Goal: Transaction & Acquisition: Purchase product/service

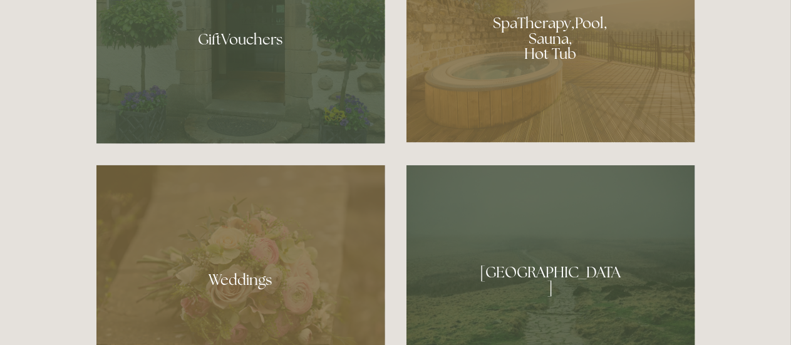
scroll to position [979, 0]
click at [540, 45] on div at bounding box center [551, 33] width 289 height 217
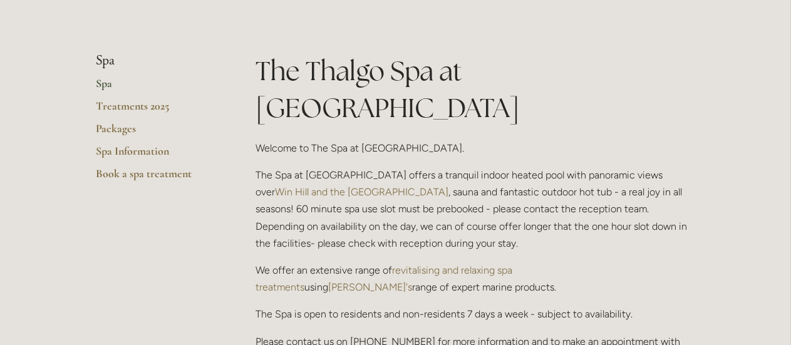
scroll to position [242, 0]
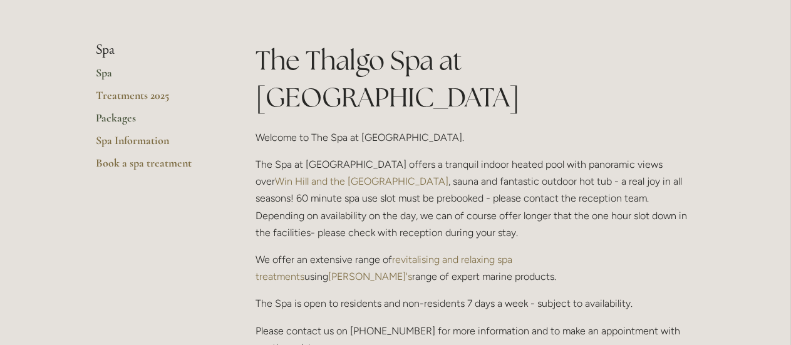
click at [110, 119] on link "Packages" at bounding box center [156, 122] width 120 height 23
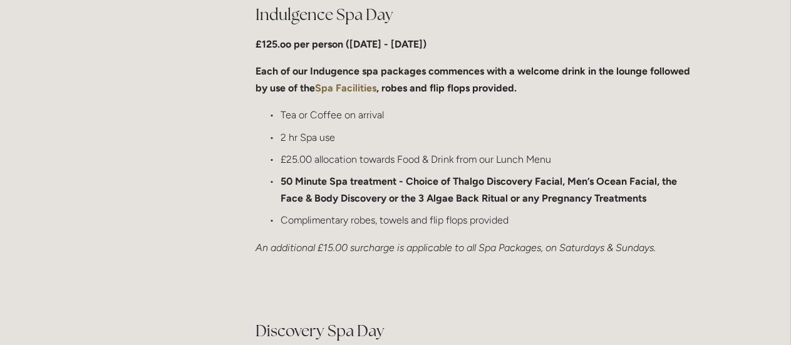
scroll to position [659, 0]
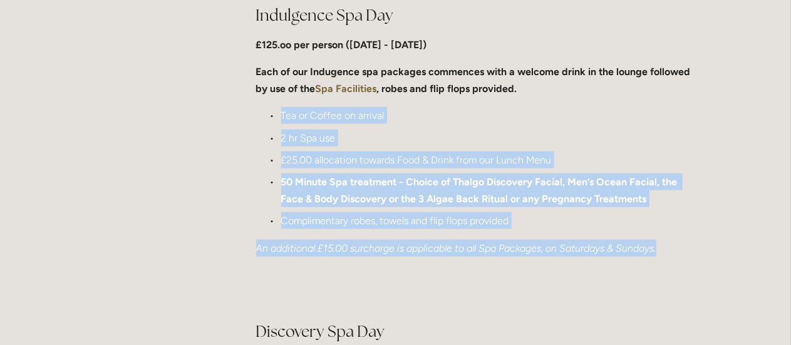
drag, startPoint x: 666, startPoint y: 251, endPoint x: 274, endPoint y: 114, distance: 414.8
click at [274, 114] on div "Indulgence Spa Day £125.oo per person (Monday - Friday) Each of our Indugence s…" at bounding box center [475, 130] width 439 height 252
copy div "Tea or Coffee on arrival 2 hr Spa use £25.00 allocation towards Food & Drink fr…"
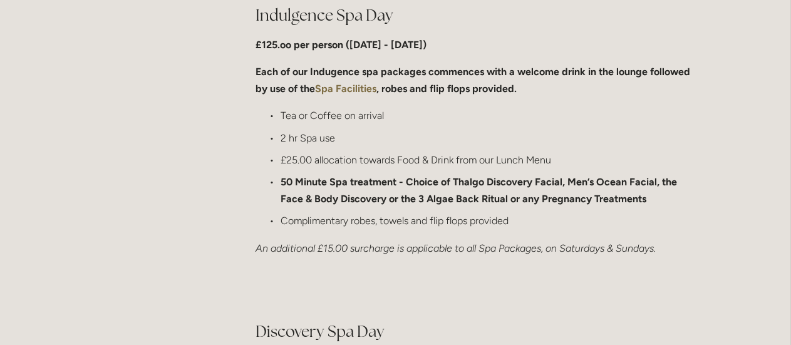
click at [305, 68] on strong "Each of our Indugence spa packages commences with a welcome drink in the lounge…" at bounding box center [474, 80] width 437 height 29
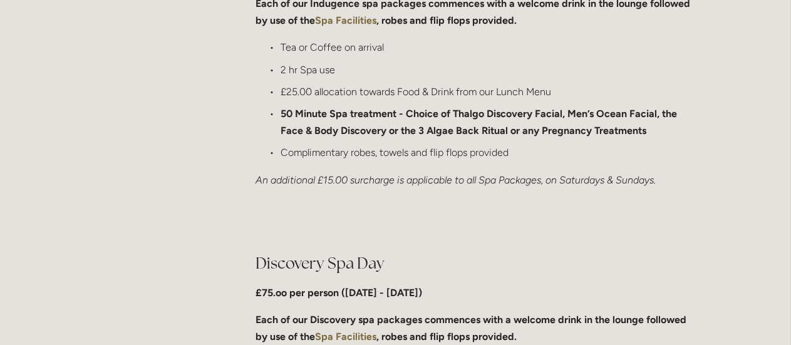
scroll to position [675, 0]
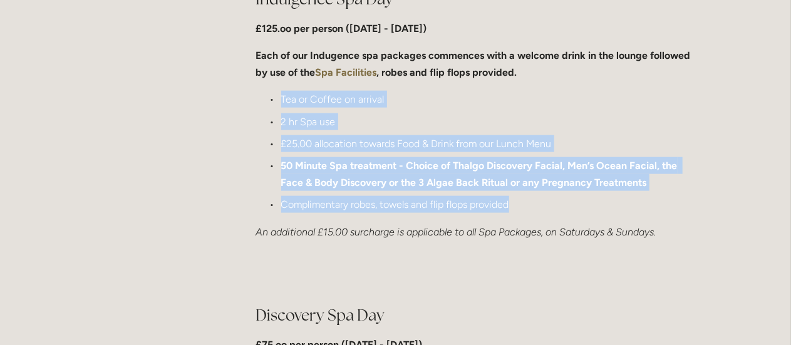
drag, startPoint x: 521, startPoint y: 207, endPoint x: 277, endPoint y: 93, distance: 269.6
click at [277, 93] on ul "Tea or Coffee on arrival 2 hr Spa use £25.00 allocation towards Food & Drink fr…" at bounding box center [475, 152] width 439 height 122
copy ul "Tea or Coffee on arrival 2 hr Spa use £25.00 allocation towards Food & Drink fr…"
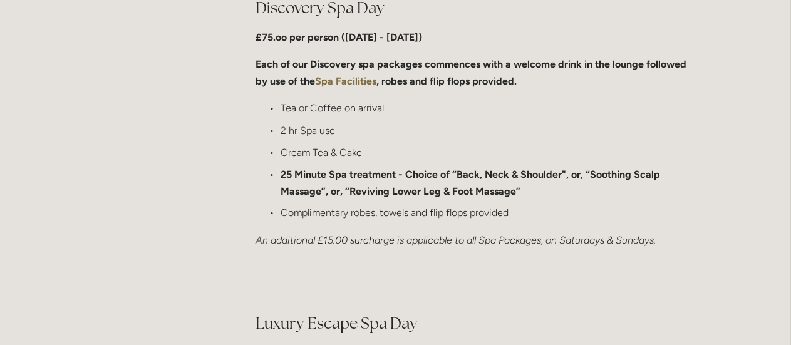
scroll to position [983, 0]
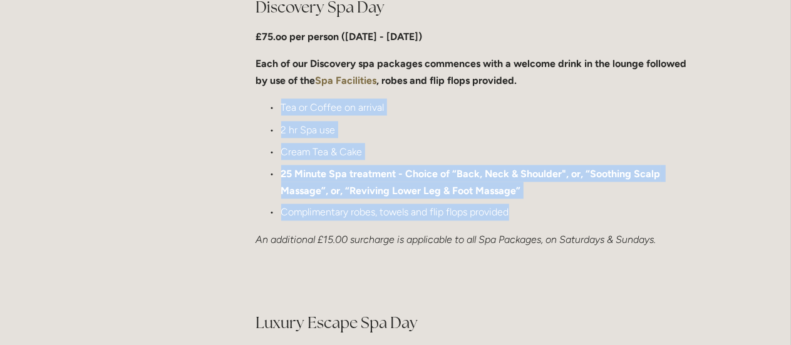
drag, startPoint x: 524, startPoint y: 211, endPoint x: 272, endPoint y: 101, distance: 274.9
click at [272, 101] on ul "Tea or Coffee on arrival 2 hr Spa use Cream Tea & Cake 25 Minute Spa treatment …" at bounding box center [475, 160] width 439 height 122
copy ul "Tea or Coffee on arrival 2 hr Spa use Cream Tea & Cake 25 Minute Spa treatment …"
click at [322, 195] on strong "25 Minute Spa treatment - Choice of “Back, Neck & Shoulder", or, “Soothing Scal…" at bounding box center [472, 182] width 382 height 29
drag, startPoint x: 520, startPoint y: 215, endPoint x: 281, endPoint y: 108, distance: 261.9
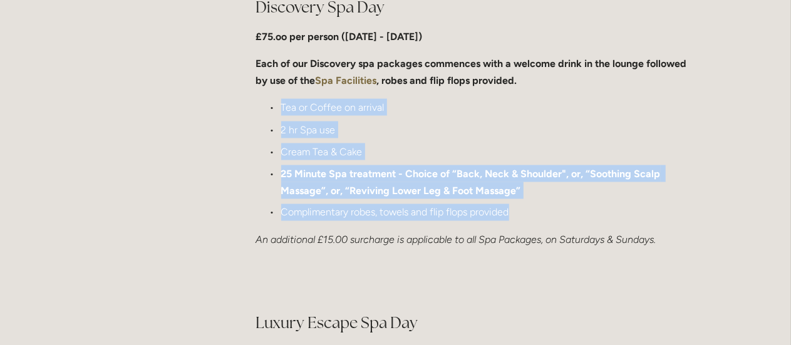
click at [281, 108] on ul "Tea or Coffee on arrival 2 hr Spa use Cream Tea & Cake 25 Minute Spa treatment …" at bounding box center [475, 160] width 439 height 122
copy ul "Tea or Coffee on arrival 2 hr Spa use Cream Tea & Cake 25 Minute Spa treatment …"
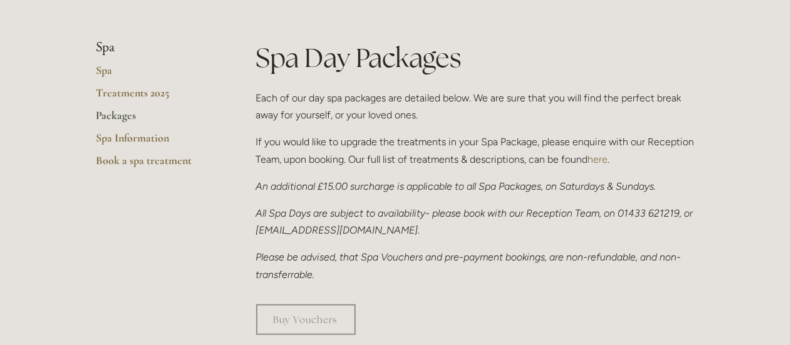
scroll to position [287, 0]
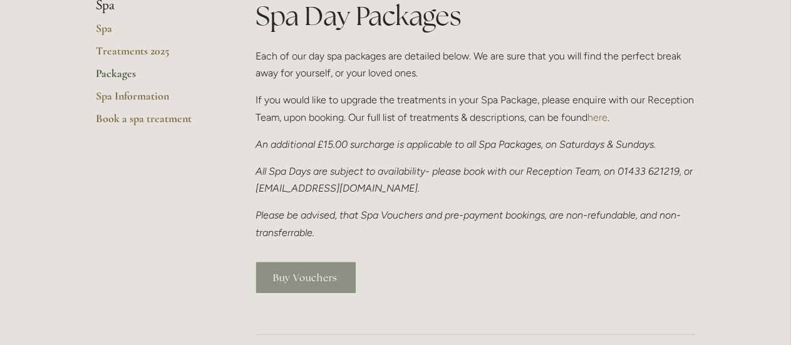
click at [323, 262] on link "Buy Vouchers" at bounding box center [306, 277] width 100 height 31
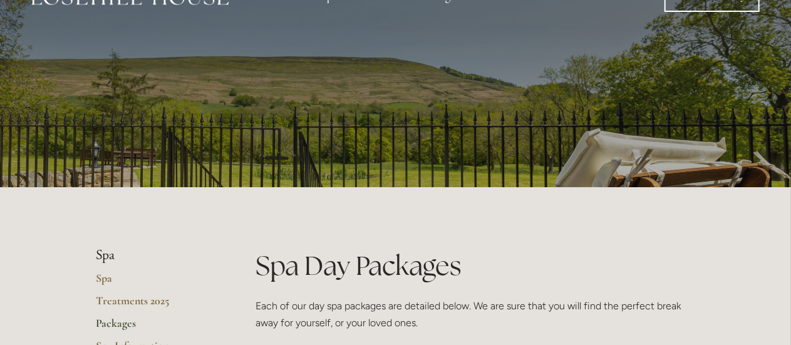
scroll to position [8, 0]
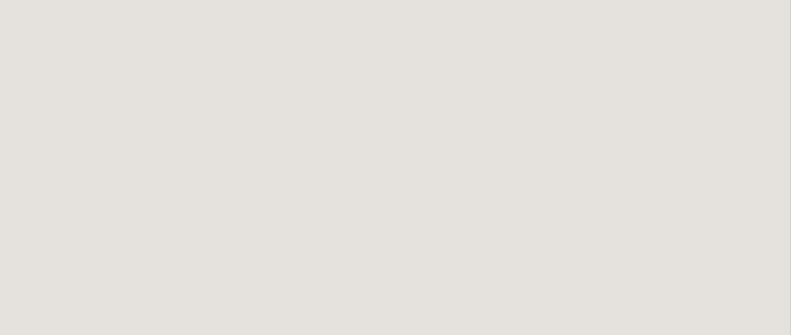
scroll to position [237, 0]
